Goal: Check status: Check status

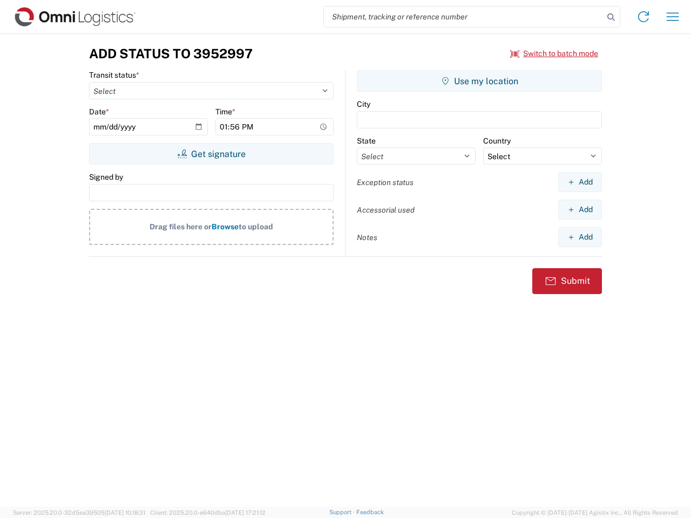
click at [463, 17] on input "search" at bounding box center [463, 16] width 279 height 21
click at [611, 17] on icon at bounding box center [610, 17] width 15 height 15
click at [643, 17] on icon at bounding box center [642, 16] width 17 height 17
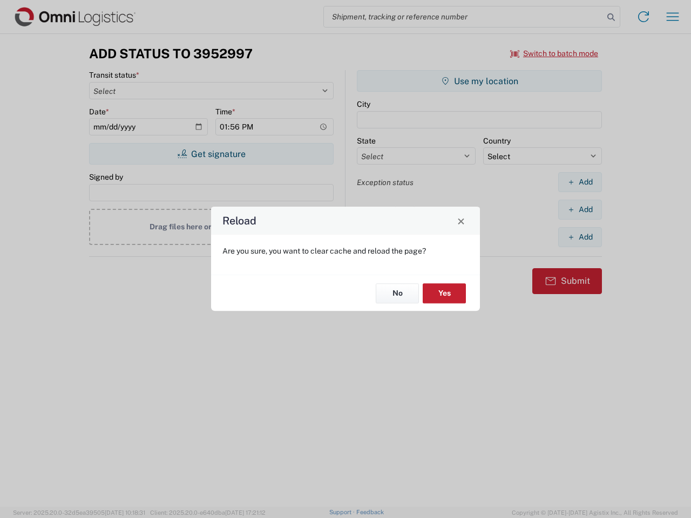
click at [672, 17] on div "Reload Are you sure, you want to clear cache and reload the page? No Yes" at bounding box center [345, 259] width 691 height 518
click at [554, 53] on div "Reload Are you sure, you want to clear cache and reload the page? No Yes" at bounding box center [345, 259] width 691 height 518
click at [211, 154] on div "Reload Are you sure, you want to clear cache and reload the page? No Yes" at bounding box center [345, 259] width 691 height 518
click at [479, 81] on div "Reload Are you sure, you want to clear cache and reload the page? No Yes" at bounding box center [345, 259] width 691 height 518
click at [579, 182] on div "Reload Are you sure, you want to clear cache and reload the page? No Yes" at bounding box center [345, 259] width 691 height 518
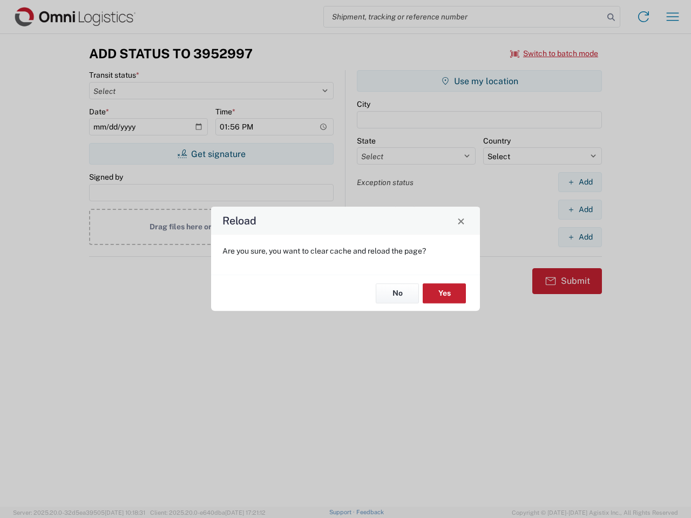
click at [579, 209] on div "Reload Are you sure, you want to clear cache and reload the page? No Yes" at bounding box center [345, 259] width 691 height 518
click at [579, 237] on div "Reload Are you sure, you want to clear cache and reload the page? No Yes" at bounding box center [345, 259] width 691 height 518
